Goal: Navigation & Orientation: Find specific page/section

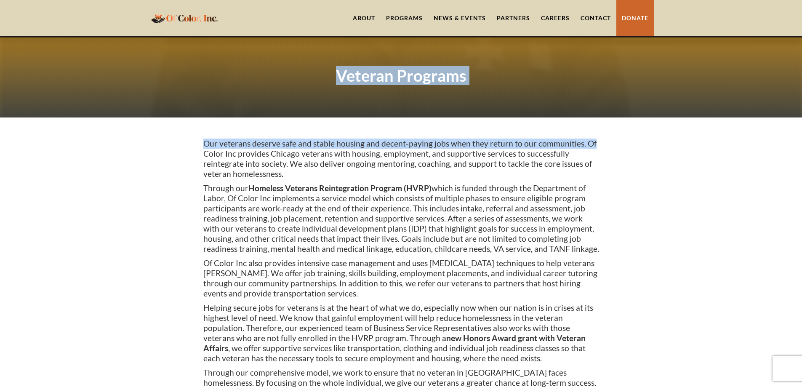
drag, startPoint x: 799, startPoint y: 31, endPoint x: 721, endPoint y: 124, distance: 121.6
click at [721, 124] on div "Our veterans deserve safe and stable housing and decent-paying jobs when they r…" at bounding box center [401, 309] width 802 height 385
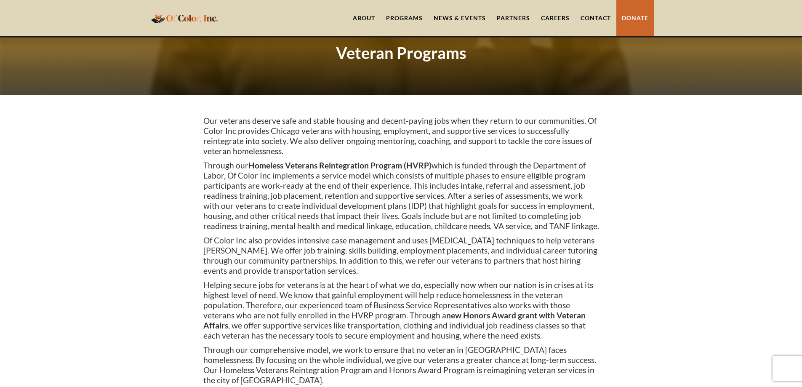
scroll to position [19, 0]
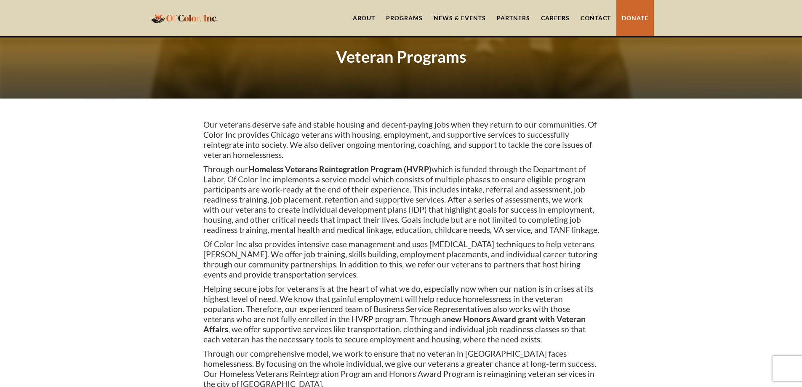
click at [549, 13] on link "Careers" at bounding box center [555, 18] width 40 height 36
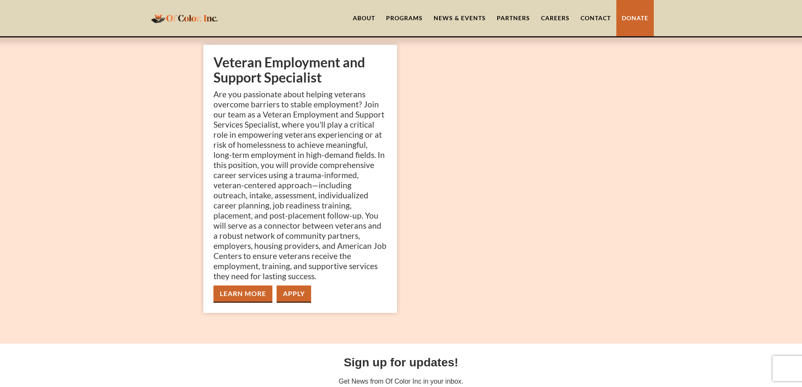
scroll to position [100, 0]
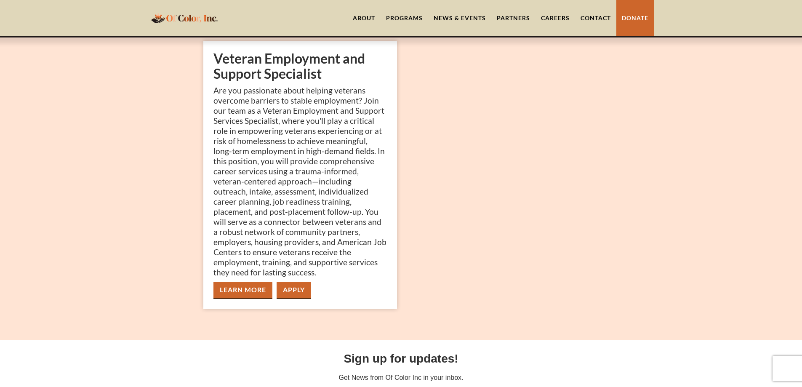
click at [254, 293] on link "Learn More" at bounding box center [242, 290] width 59 height 17
